Goal: Information Seeking & Learning: Understand process/instructions

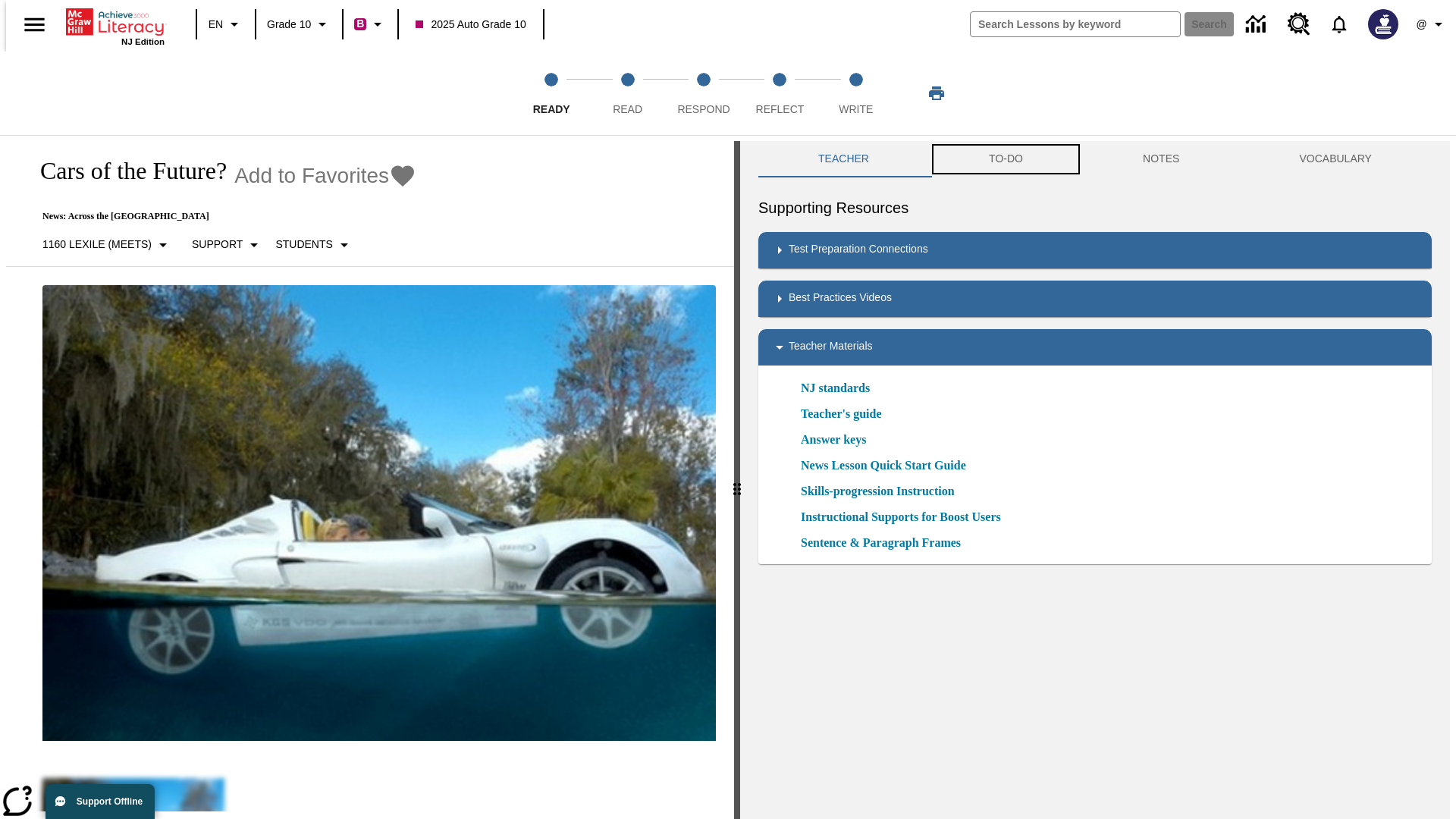
click at [1005, 159] on button "TO-DO" at bounding box center [1006, 159] width 154 height 37
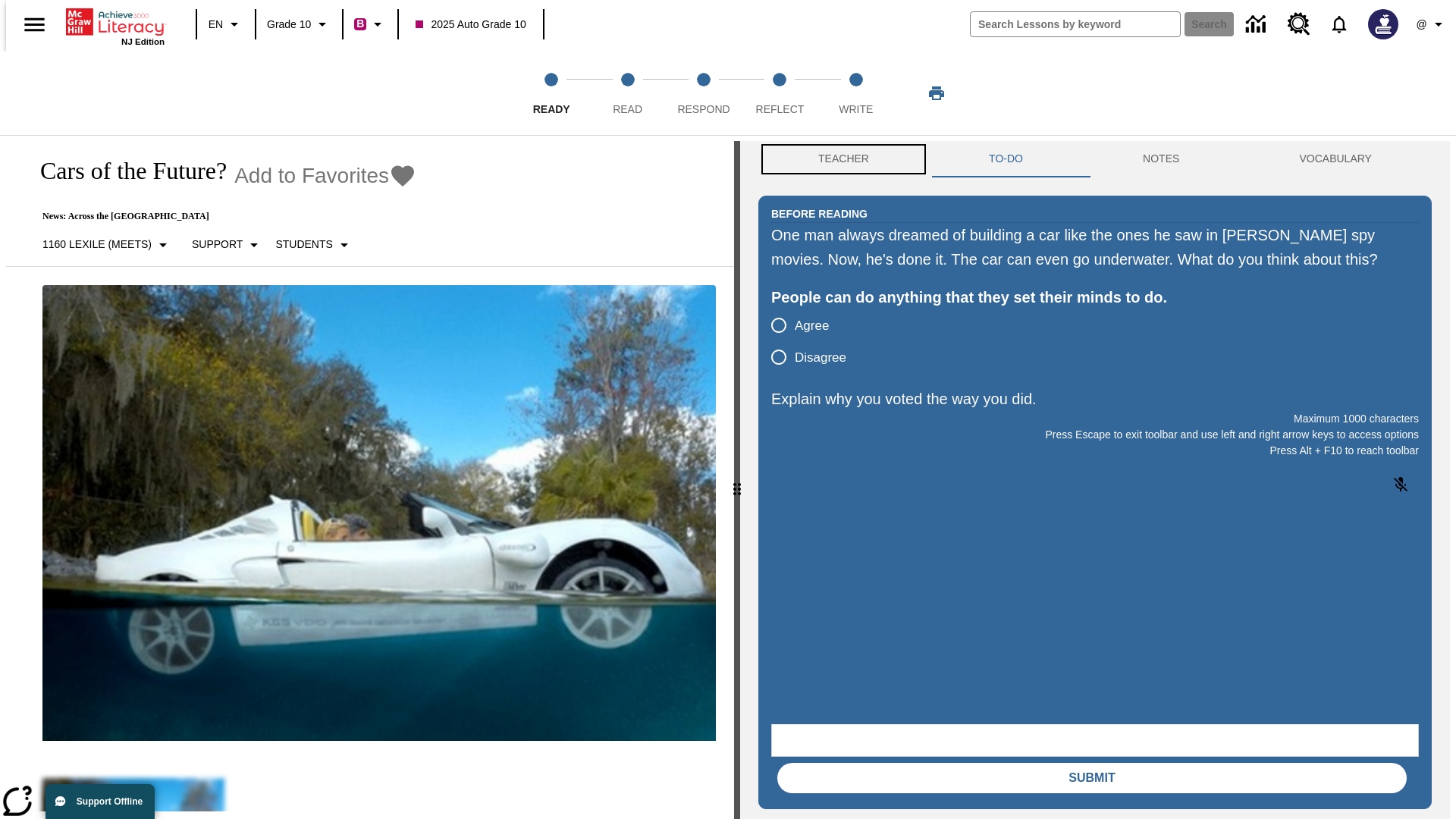
scroll to position [1, 0]
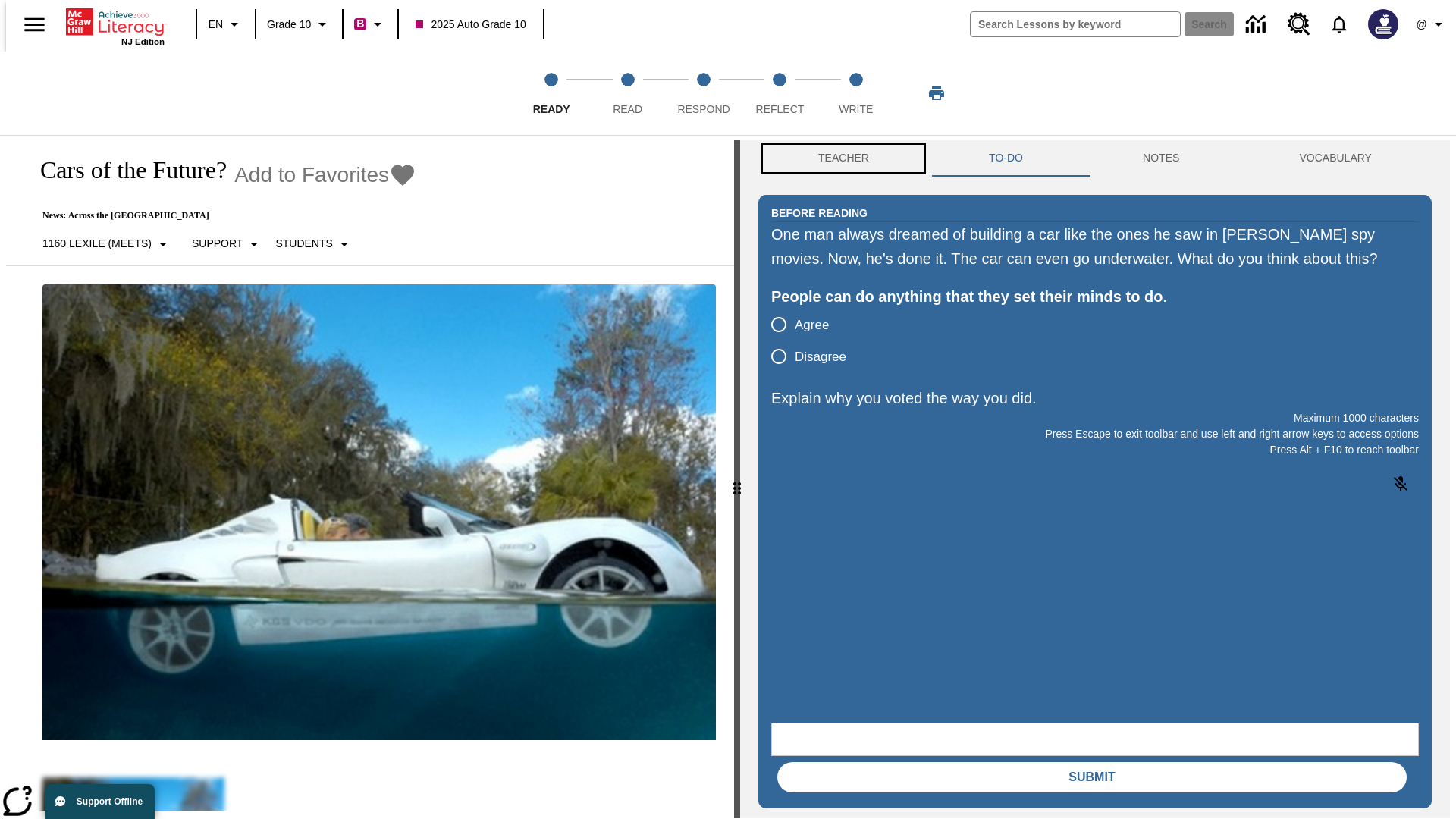
click at [839, 159] on button "Teacher" at bounding box center [844, 159] width 171 height 37
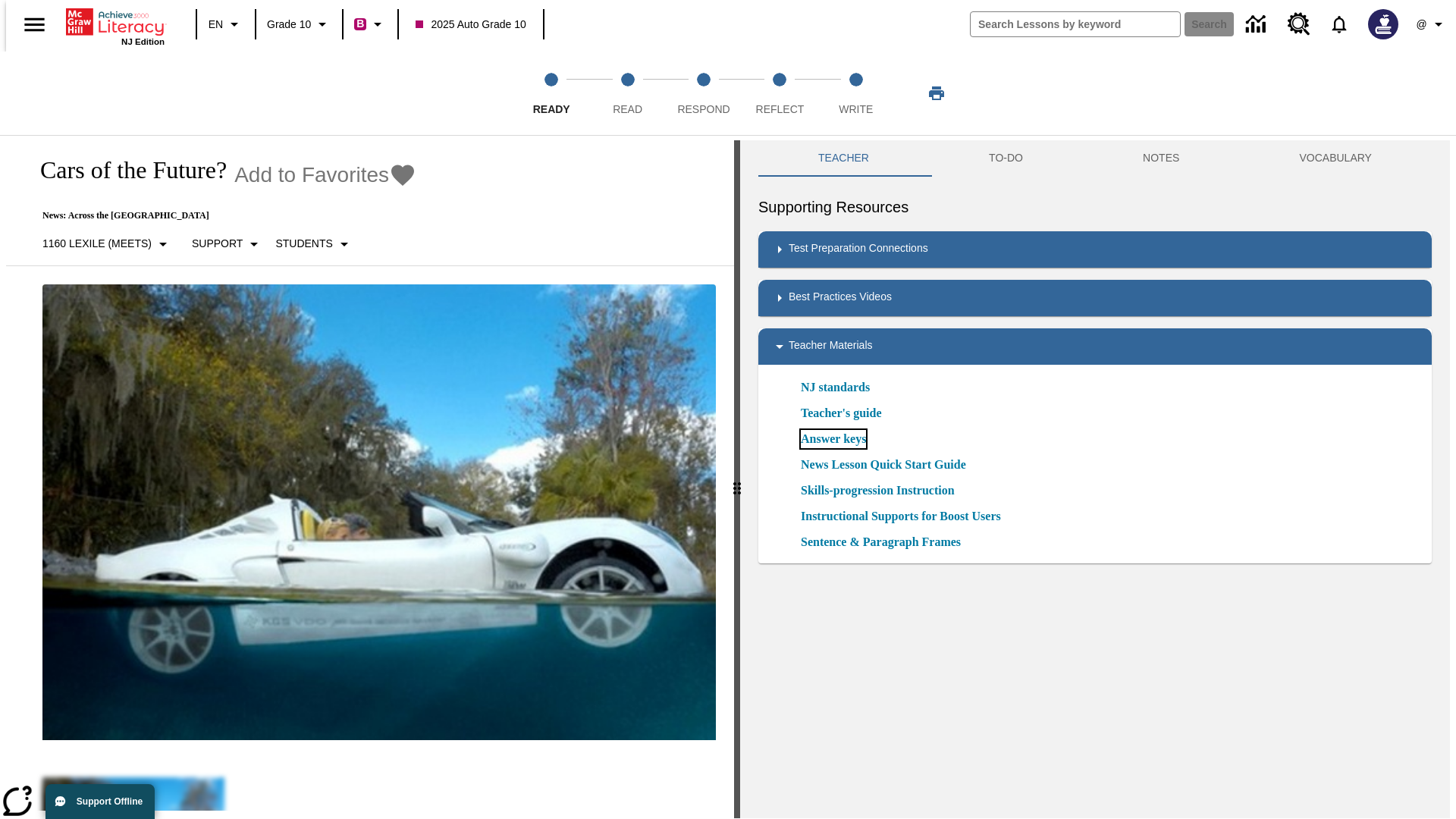
click at [833, 440] on link "Answer keys" at bounding box center [833, 439] width 65 height 18
click at [628, 93] on span "Read" at bounding box center [628, 103] width 29 height 27
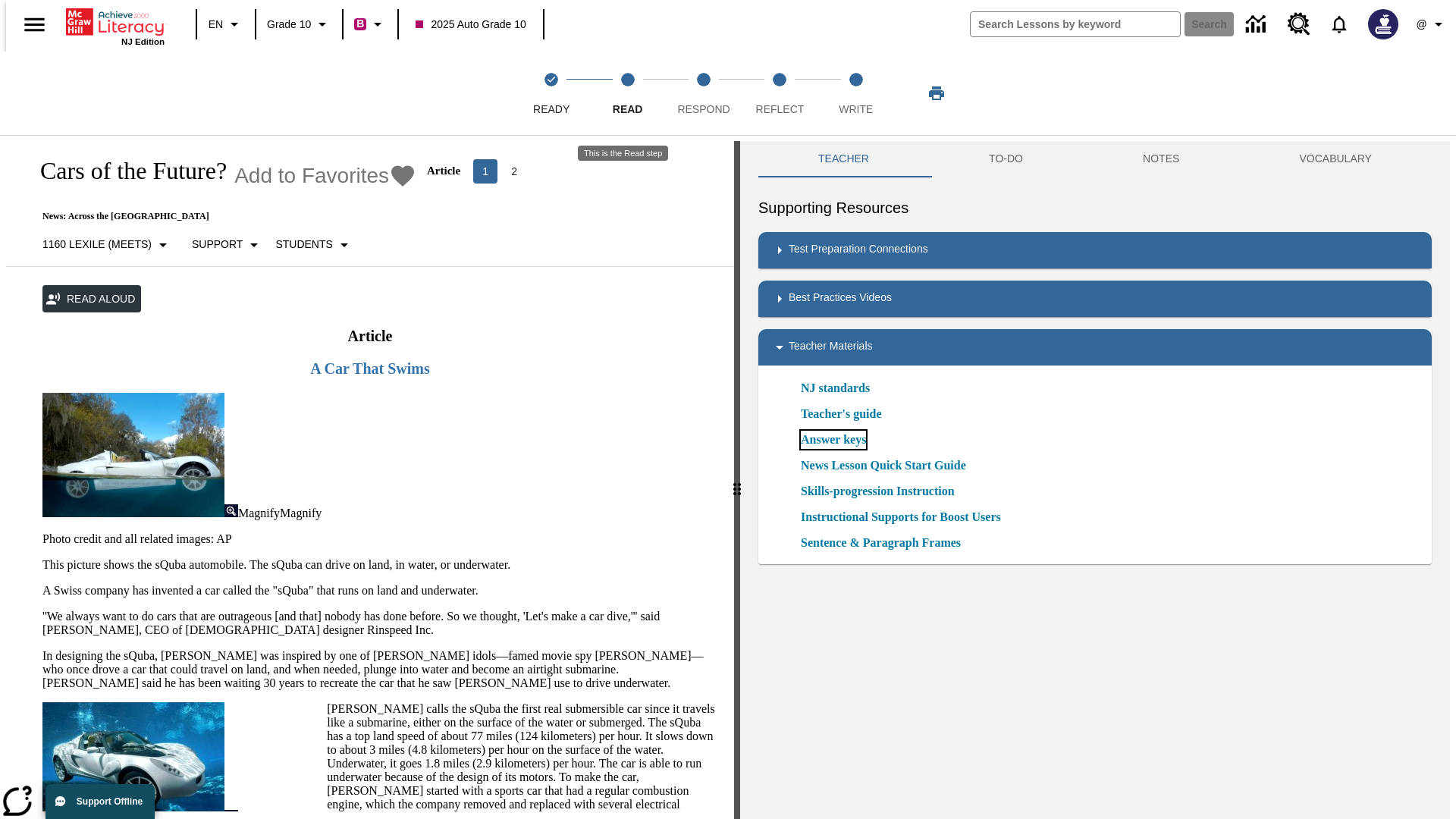
click at [833, 441] on link "Answer keys" at bounding box center [833, 440] width 65 height 18
click at [704, 93] on span "Respond" at bounding box center [703, 103] width 52 height 27
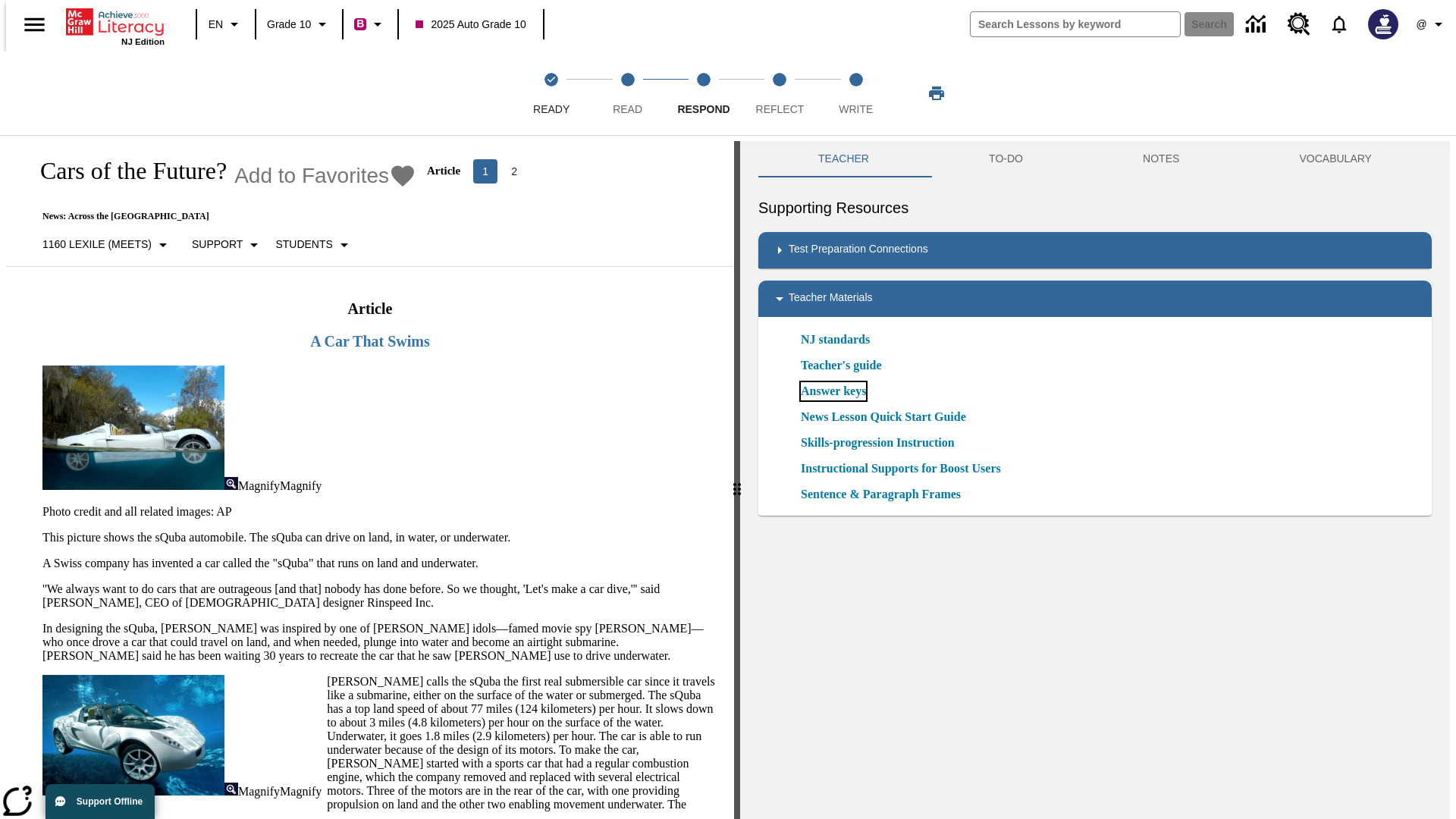
click at [833, 391] on link "Answer keys" at bounding box center [833, 391] width 65 height 18
click at [780, 93] on span "Reflect" at bounding box center [781, 103] width 49 height 27
click at [833, 391] on link "Answer keys" at bounding box center [833, 391] width 65 height 18
click at [856, 93] on span "Write" at bounding box center [856, 103] width 34 height 27
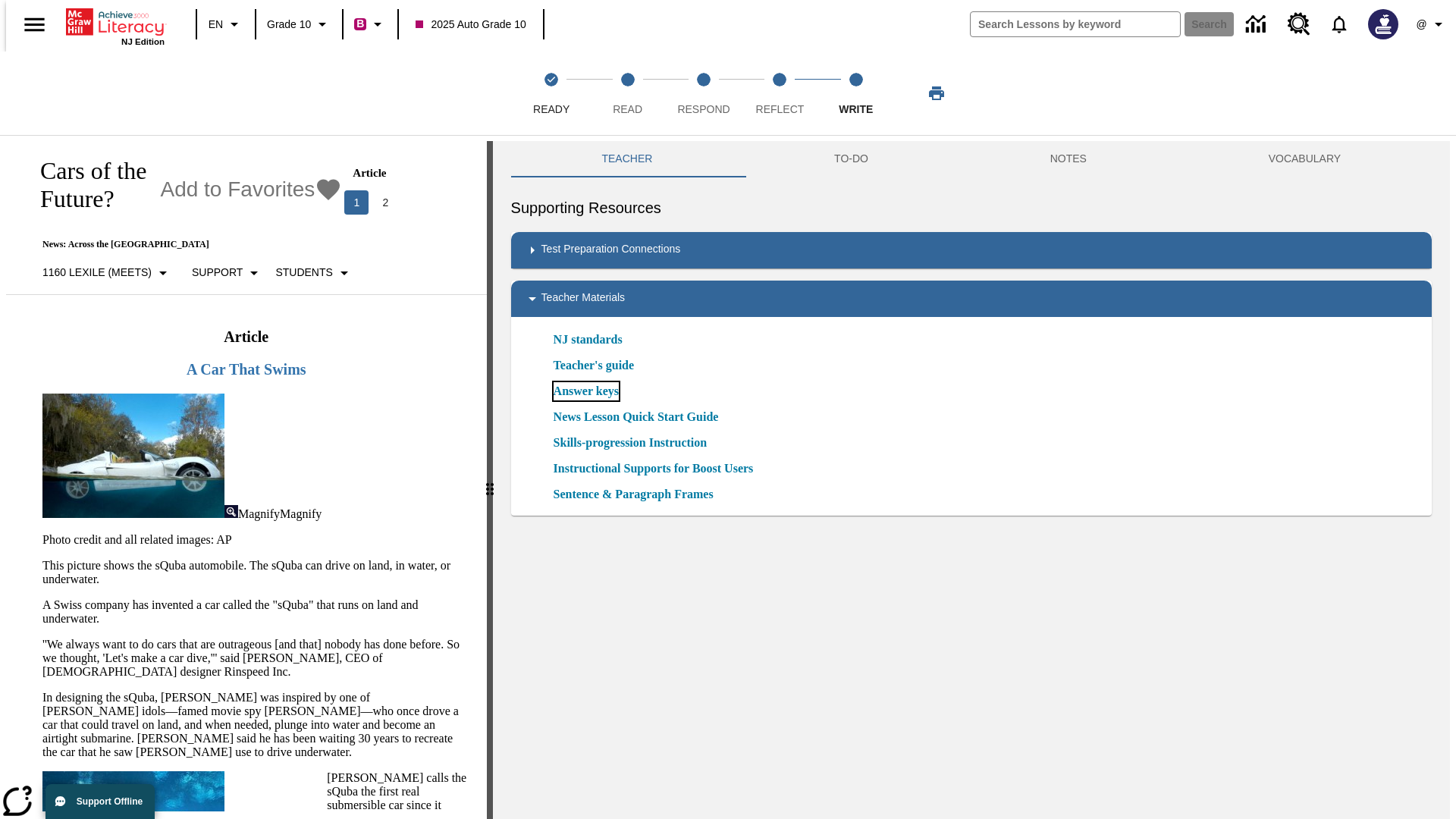
click at [585, 391] on link "Answer keys" at bounding box center [586, 391] width 65 height 18
